Goal: Transaction & Acquisition: Purchase product/service

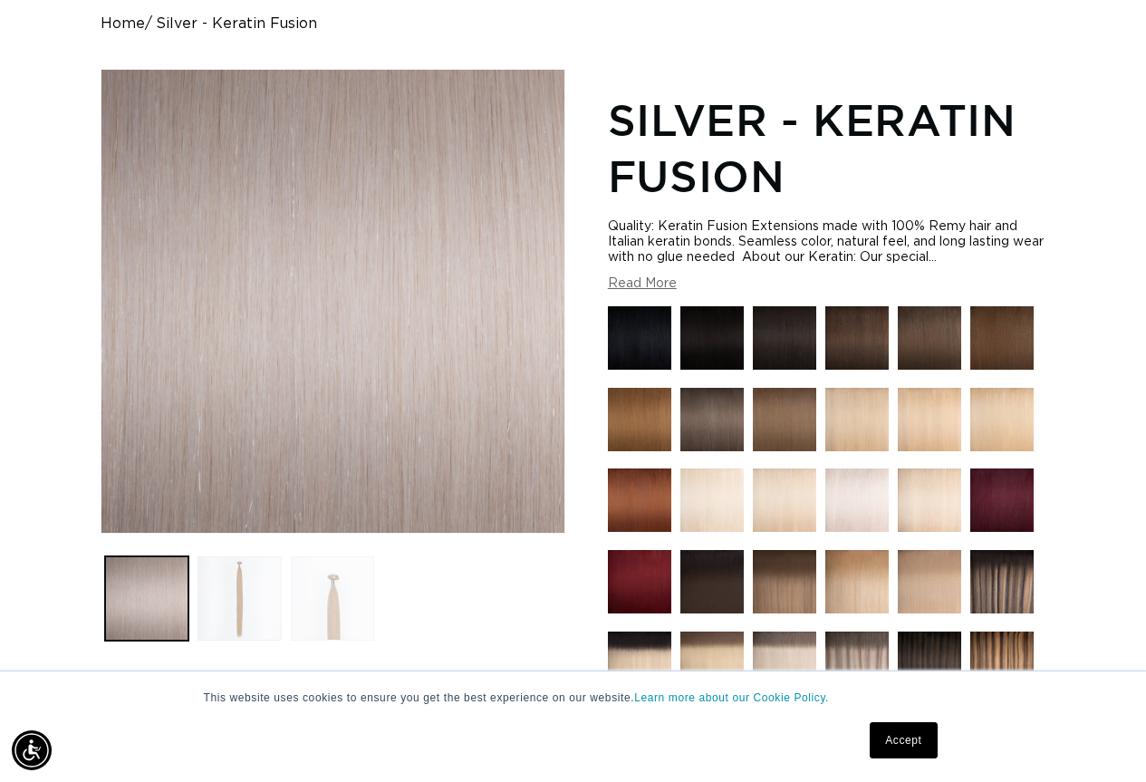
click at [334, 607] on button "Load image 3 in gallery view" at bounding box center [333, 598] width 84 height 84
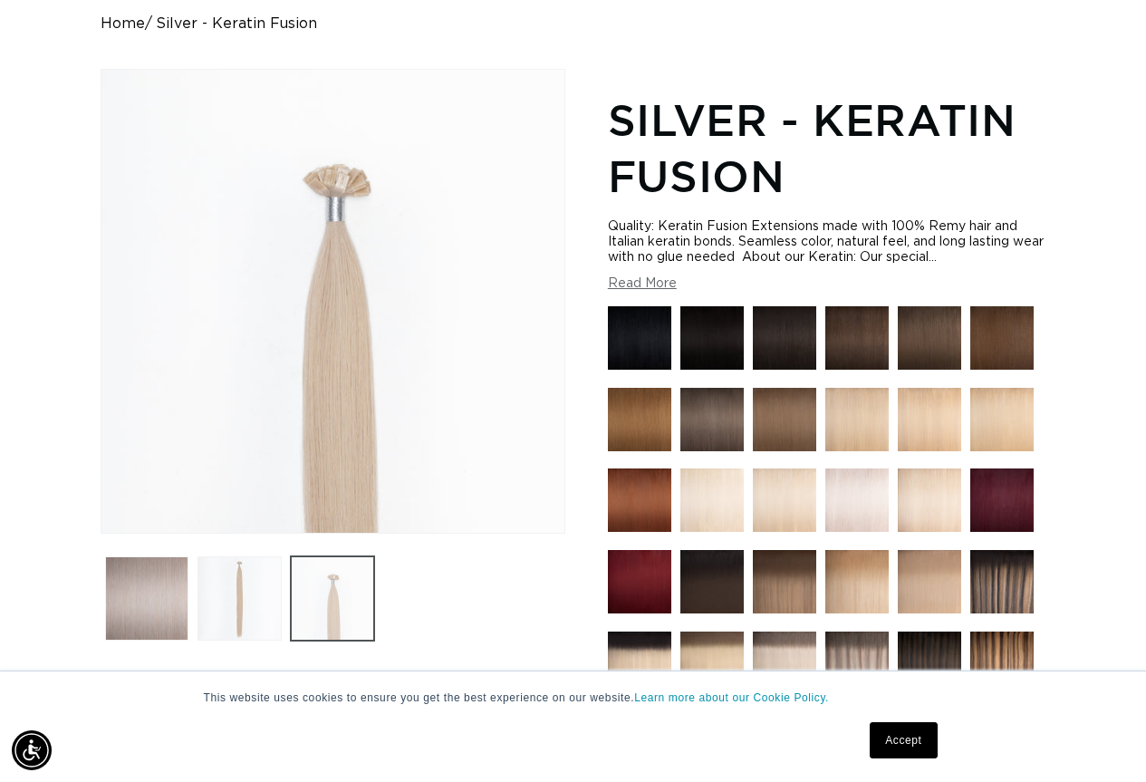
scroll to position [0, 1017]
click at [243, 611] on button "Load image 2 in gallery view" at bounding box center [239, 598] width 84 height 84
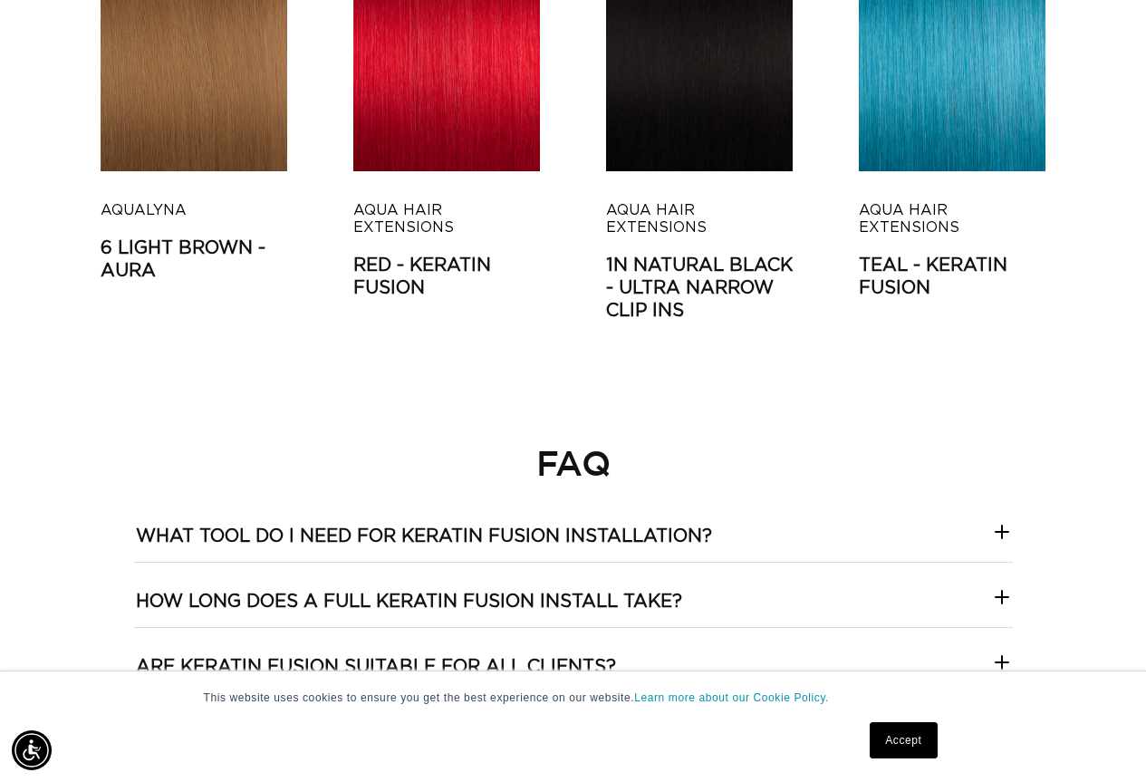
scroll to position [0, 0]
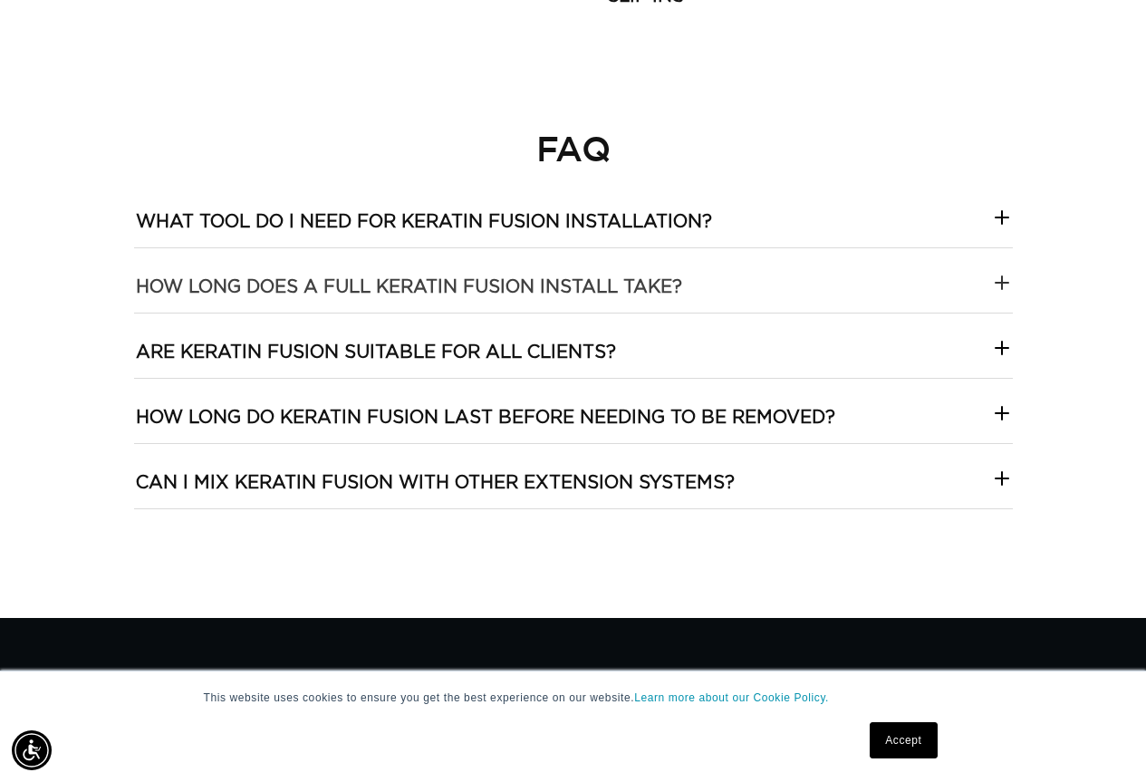
click at [1001, 283] on icon at bounding box center [1002, 283] width 13 height 0
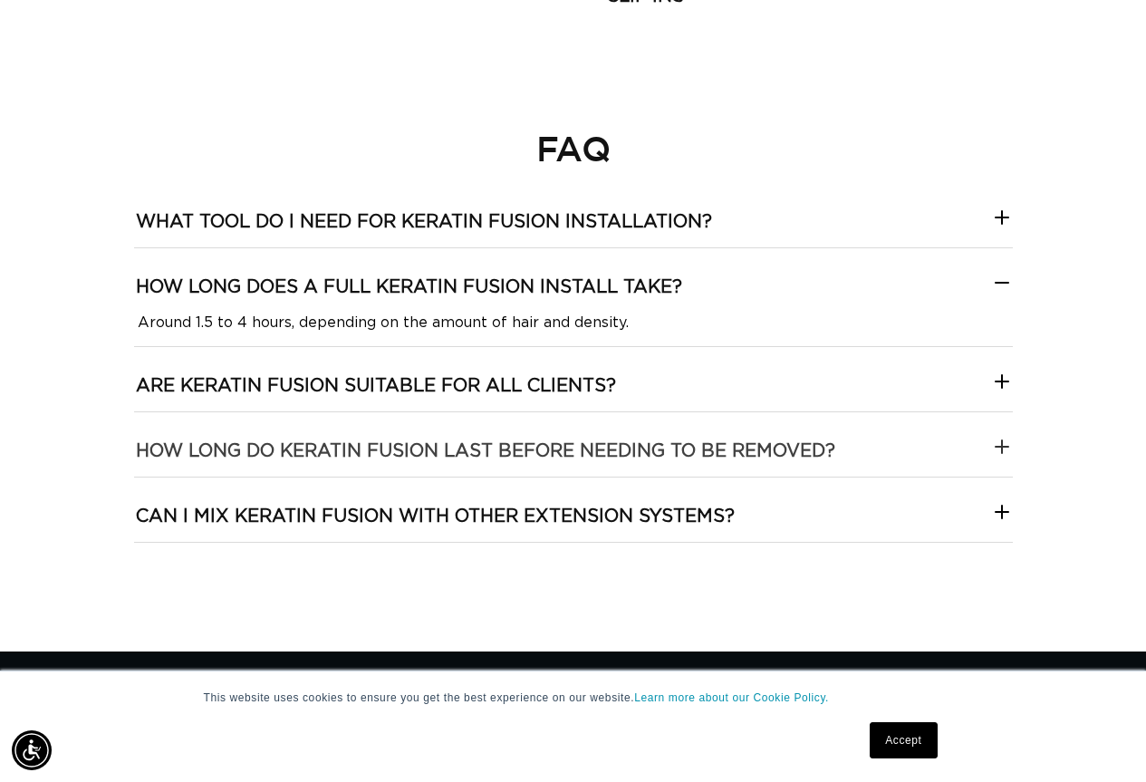
click at [1004, 444] on icon at bounding box center [1002, 447] width 22 height 22
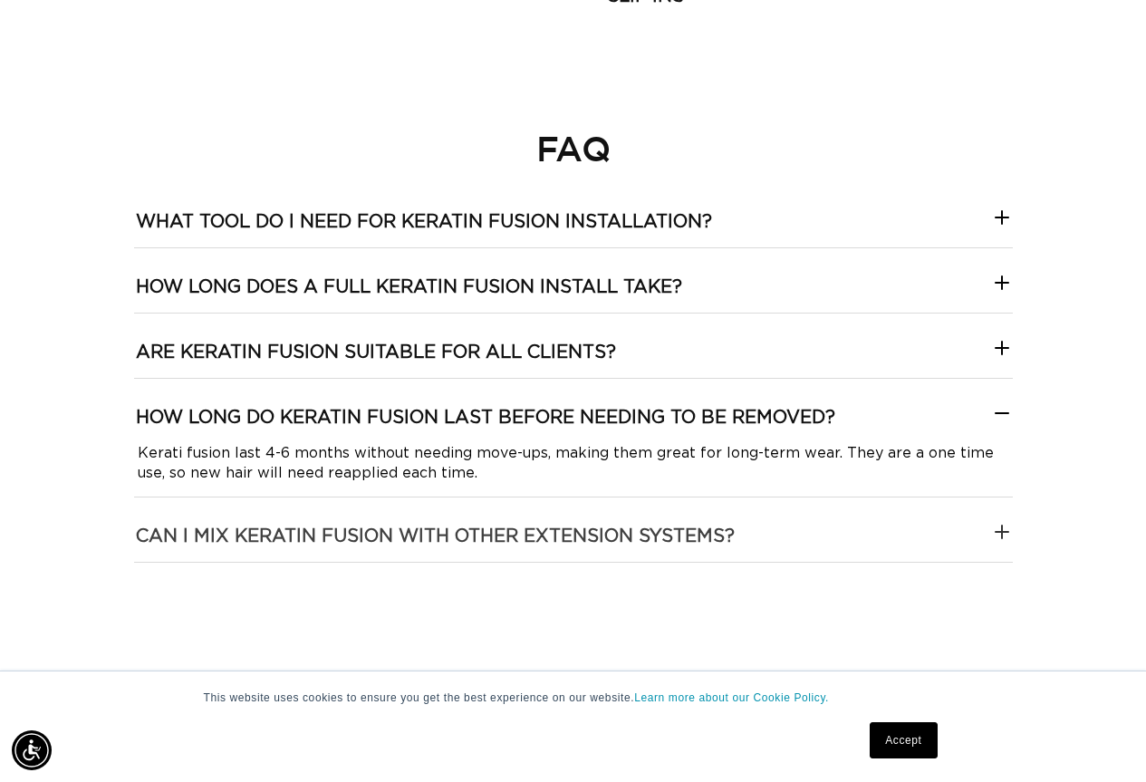
click at [1006, 524] on icon at bounding box center [1002, 532] width 22 height 22
